Goal: Book appointment/travel/reservation

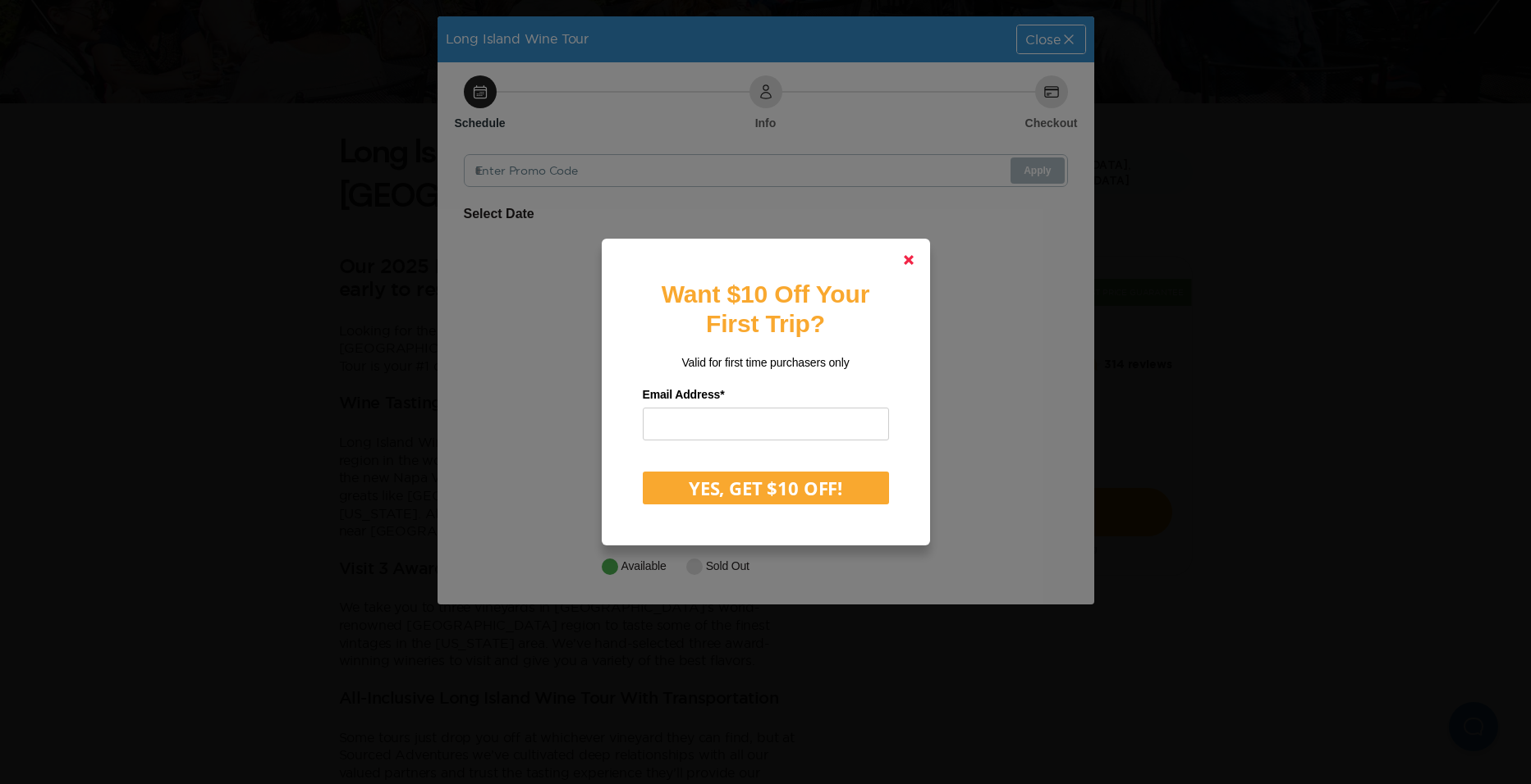
click at [908, 257] on polygon at bounding box center [909, 260] width 10 height 10
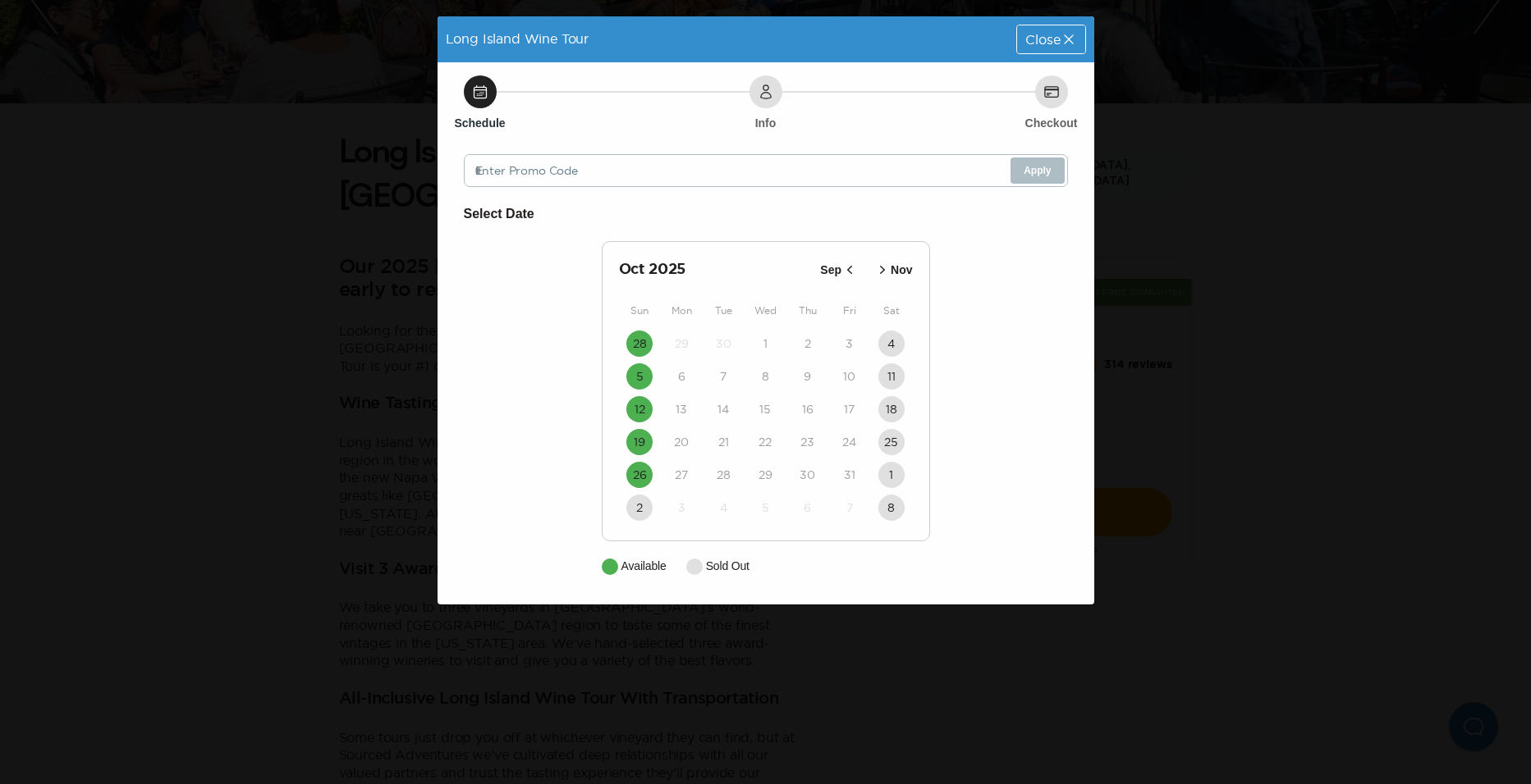
click at [881, 262] on icon "button" at bounding box center [882, 269] width 17 height 17
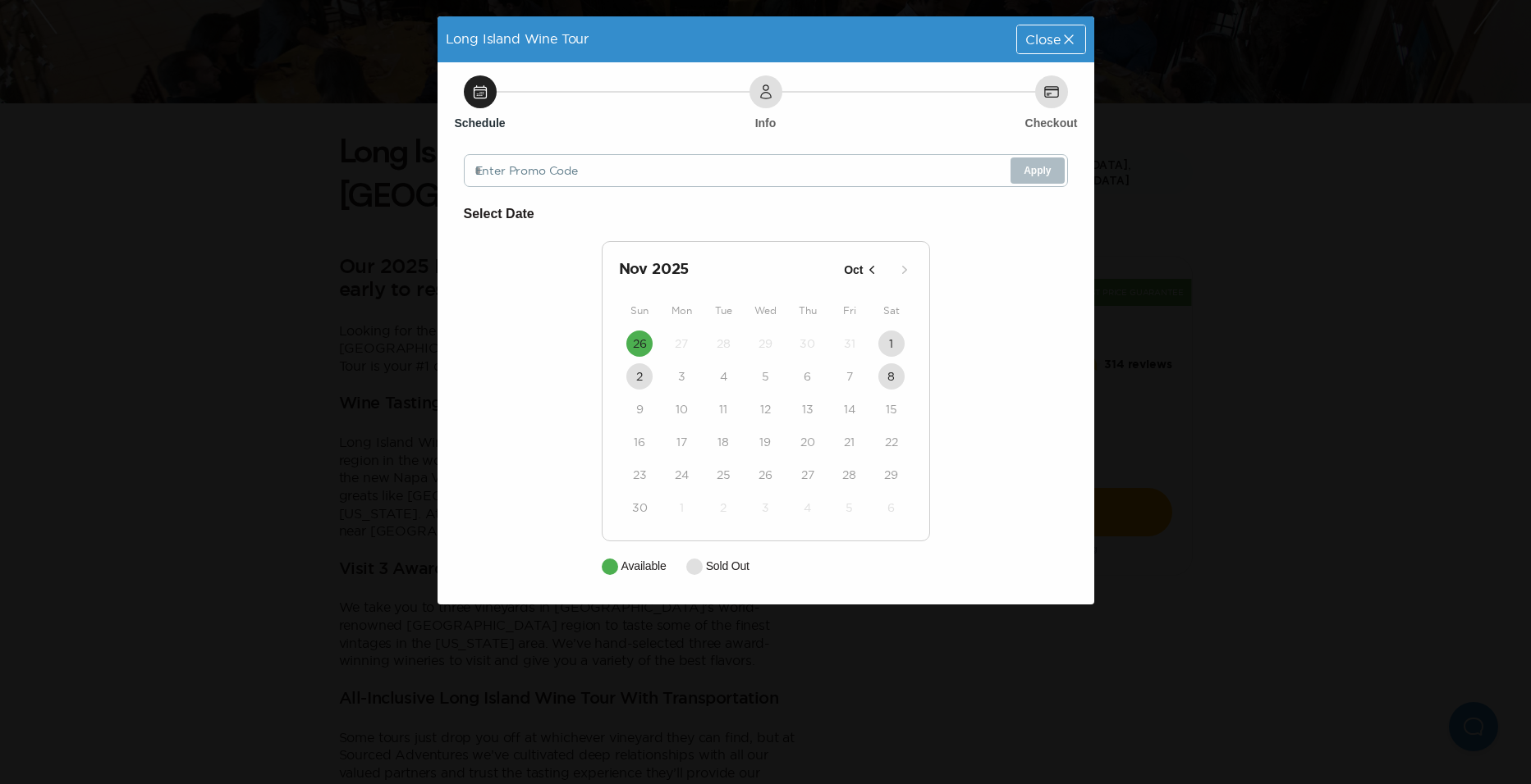
click at [874, 266] on icon "button" at bounding box center [872, 269] width 17 height 17
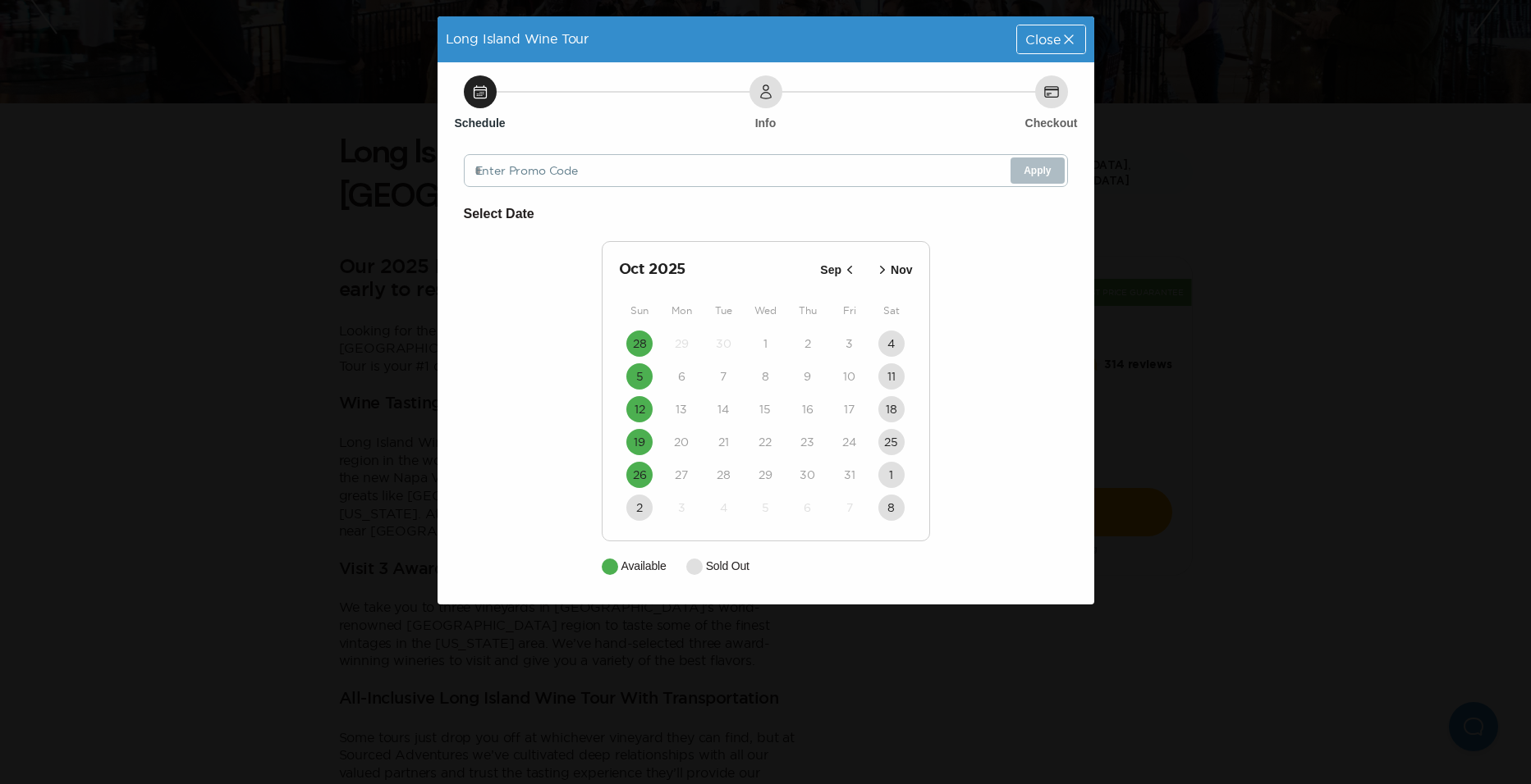
click at [856, 274] on icon "button" at bounding box center [849, 269] width 17 height 17
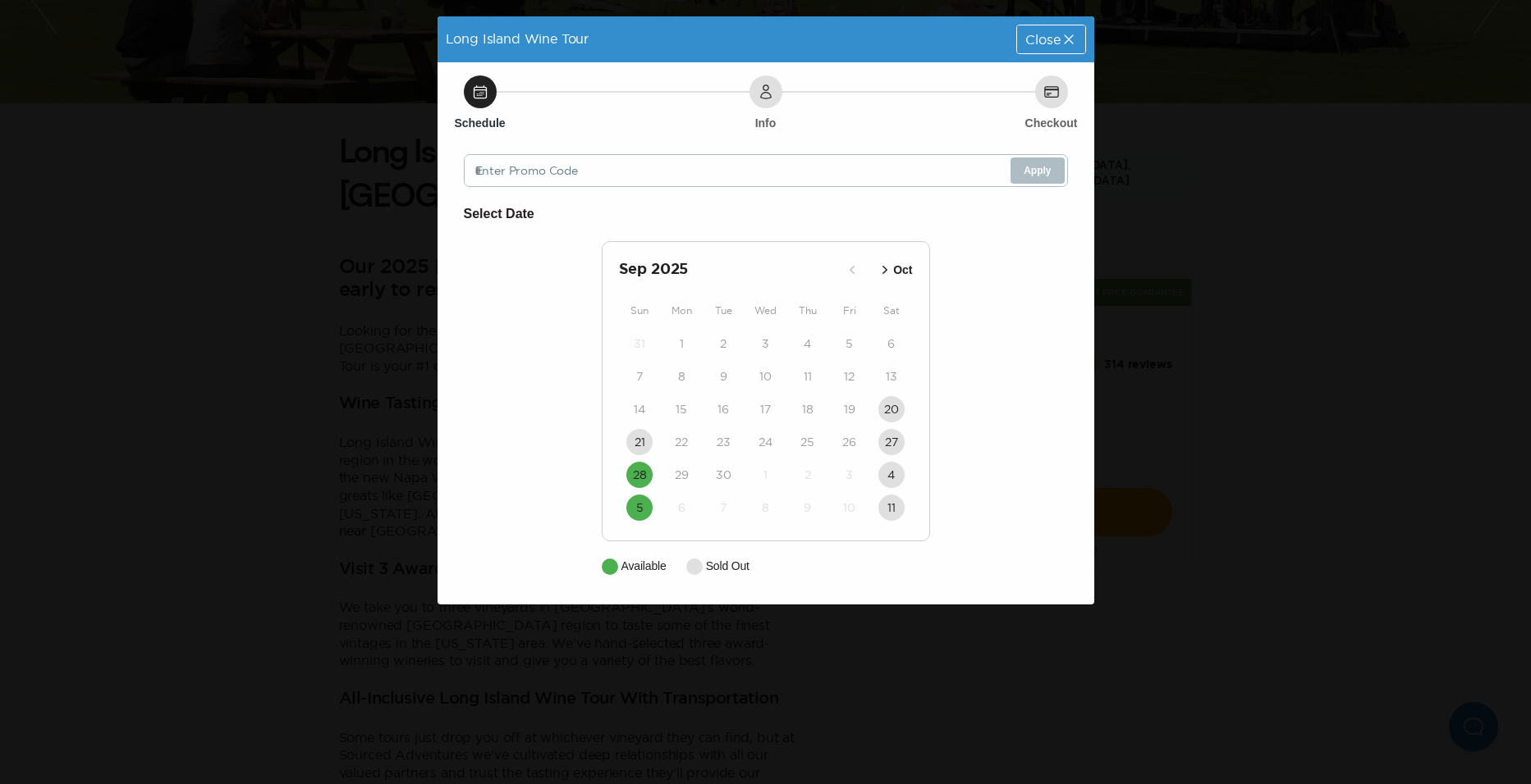
click at [882, 266] on icon "button" at bounding box center [884, 269] width 17 height 17
click at [850, 268] on icon "button" at bounding box center [849, 269] width 17 height 17
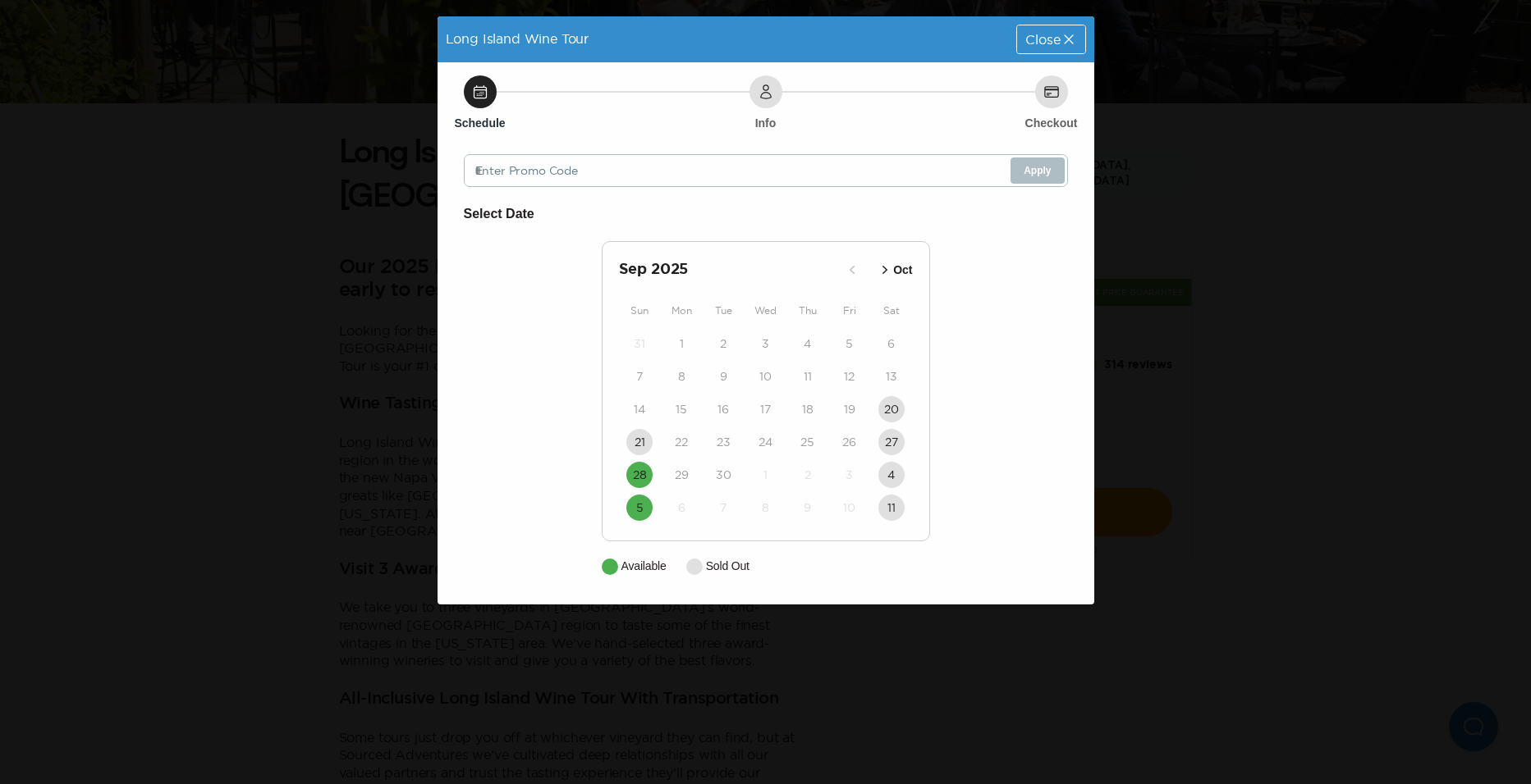
click at [893, 268] on icon "button" at bounding box center [884, 269] width 17 height 17
click at [881, 265] on icon "button" at bounding box center [882, 269] width 17 height 17
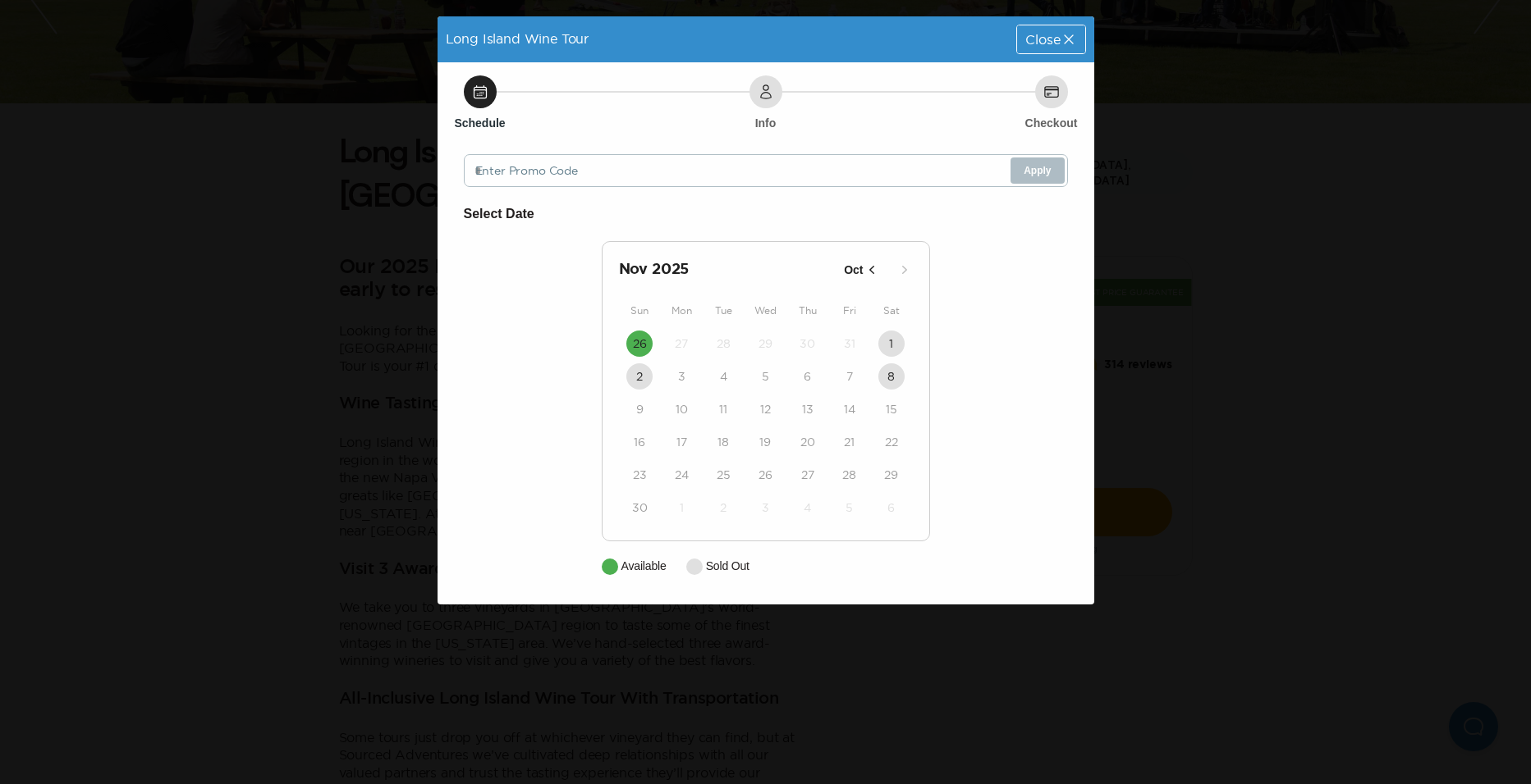
click at [866, 264] on icon "button" at bounding box center [872, 269] width 17 height 17
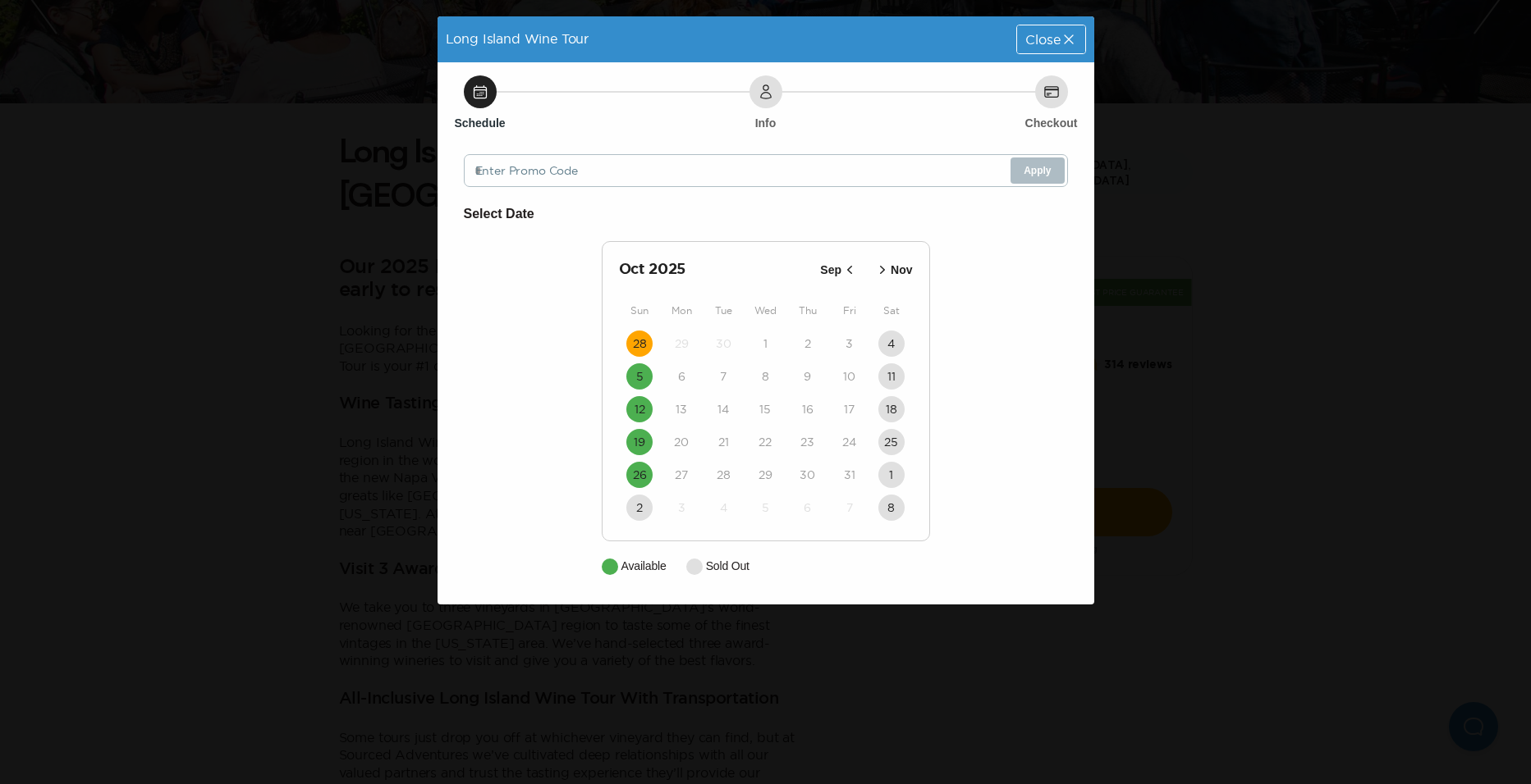
click at [640, 341] on time "28" at bounding box center [640, 344] width 14 height 17
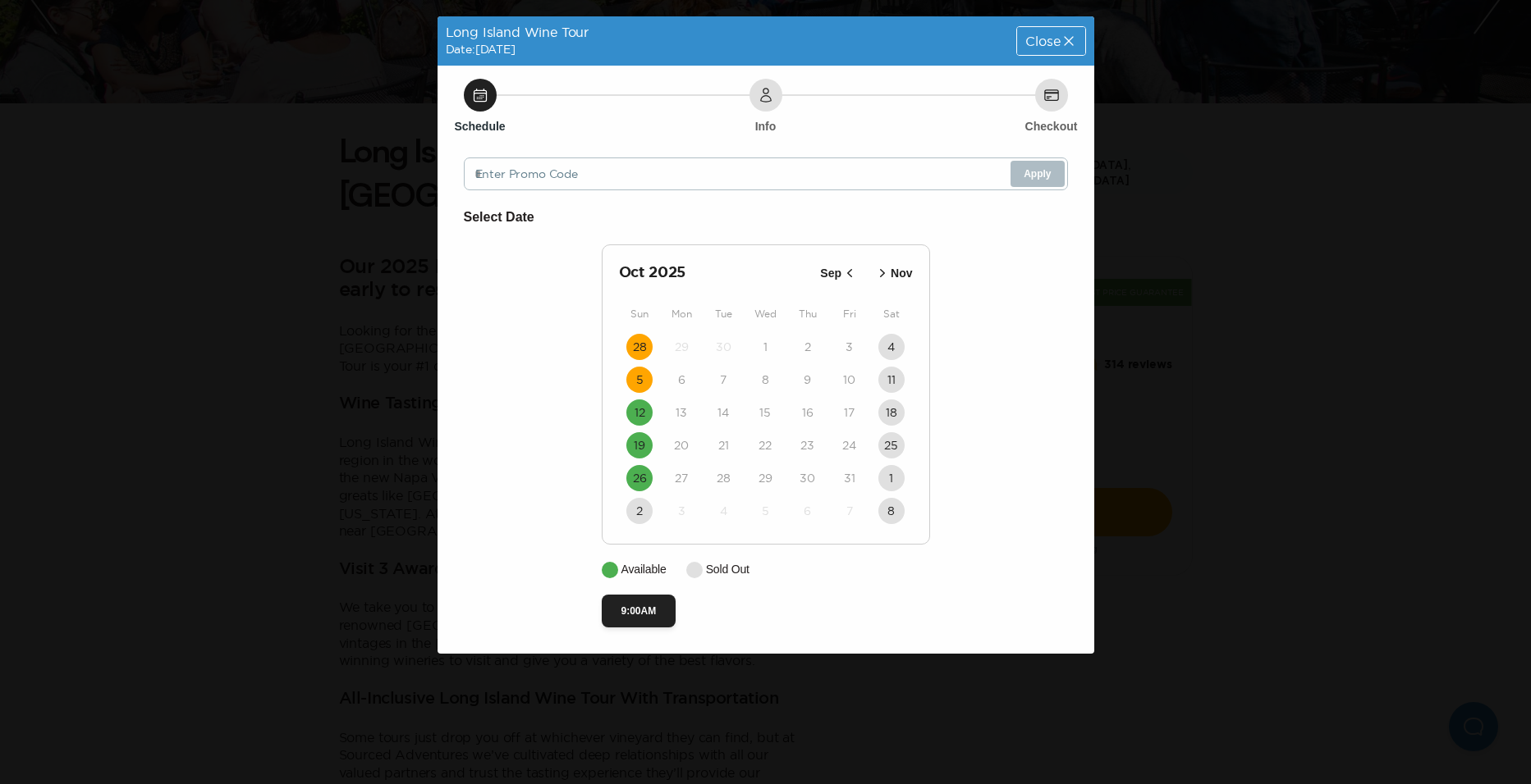
click at [633, 389] on button "5" at bounding box center [639, 379] width 27 height 27
click at [632, 411] on button "12" at bounding box center [639, 413] width 27 height 27
click at [647, 450] on button "19" at bounding box center [639, 445] width 27 height 27
click at [638, 484] on time "26" at bounding box center [640, 478] width 14 height 17
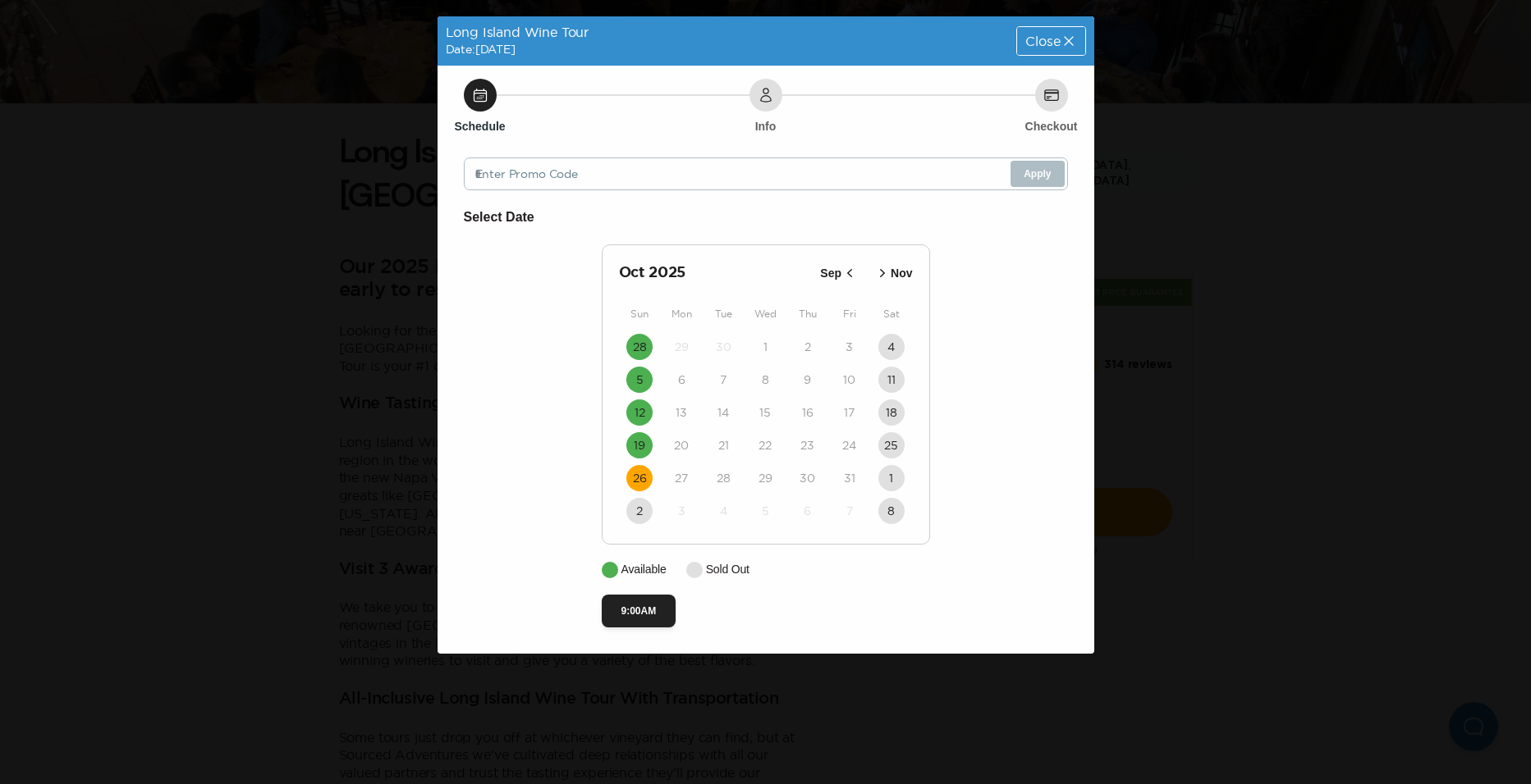
click at [852, 271] on icon "button" at bounding box center [849, 273] width 17 height 17
click at [634, 479] on time "28" at bounding box center [640, 478] width 14 height 17
click at [640, 512] on time "5" at bounding box center [640, 511] width 8 height 17
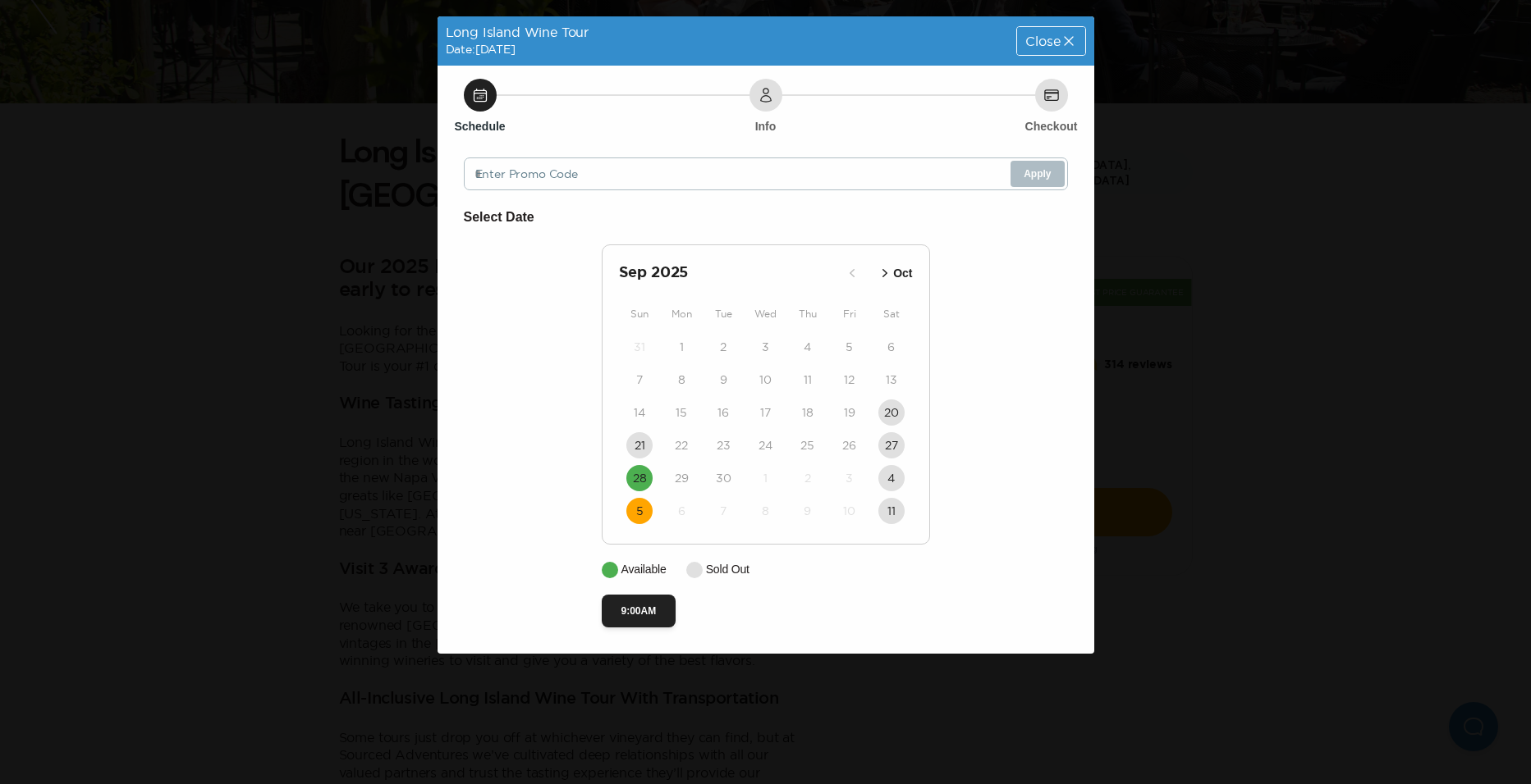
click at [1108, 409] on div "Long Island Wine Tour Date: [DATE] Close Schedule Info Checkout Enter Promo Cod…" at bounding box center [766, 392] width 1531 height 784
click at [889, 271] on icon "button" at bounding box center [884, 273] width 17 height 17
click at [889, 271] on icon "button" at bounding box center [882, 273] width 17 height 17
